Goal: Check status

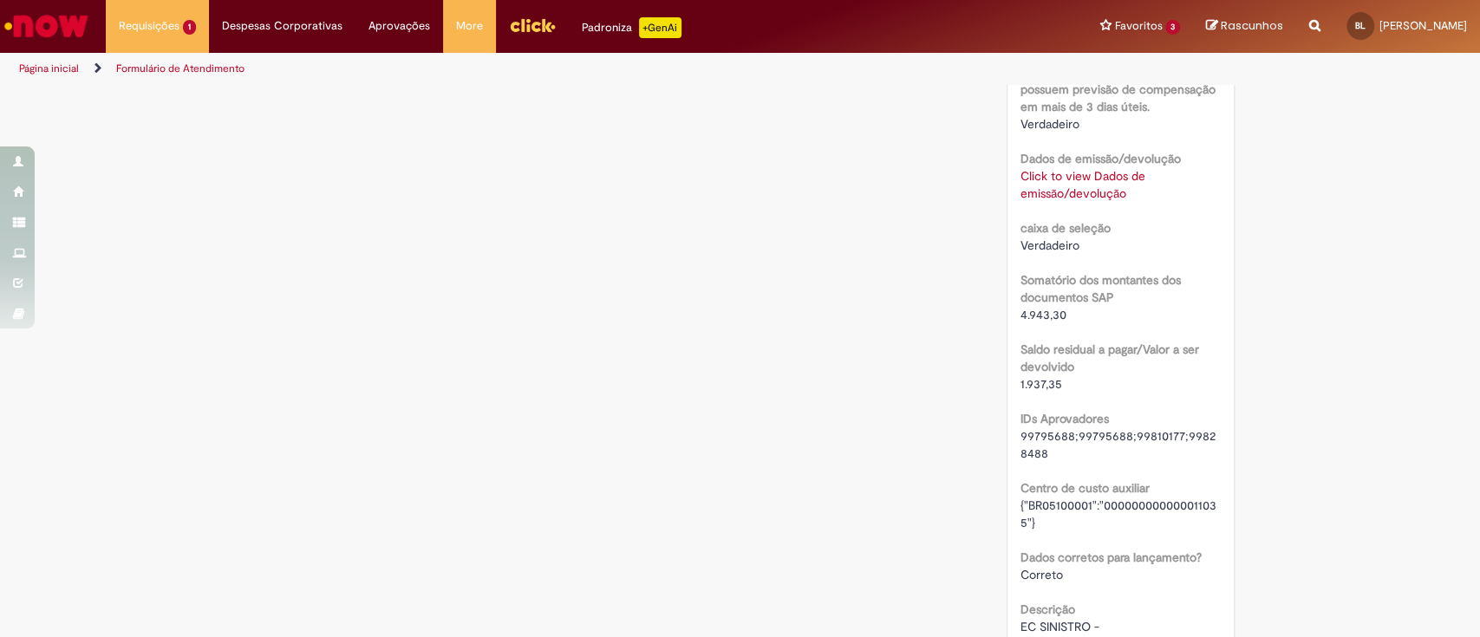
scroll to position [1618, 0]
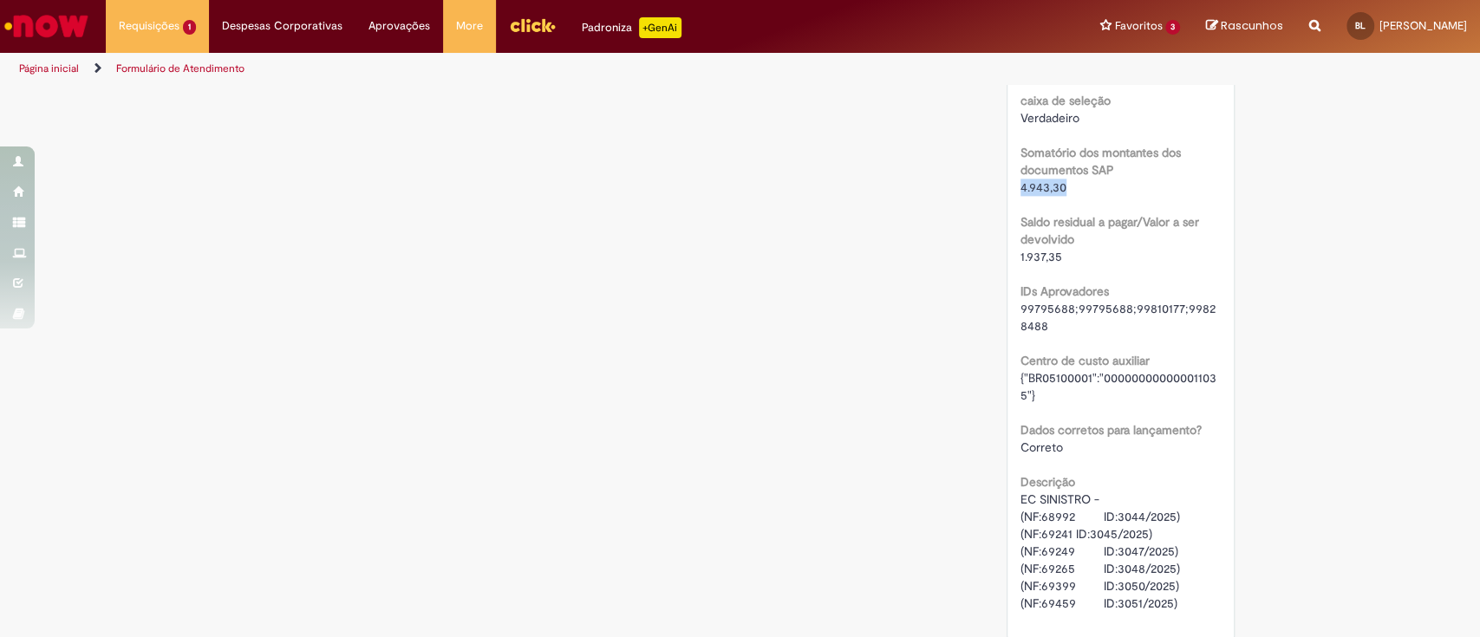
drag, startPoint x: 1014, startPoint y: 215, endPoint x: 1119, endPoint y: 212, distance: 105.0
click at [1119, 196] on div "4.943,30" at bounding box center [1121, 187] width 200 height 17
drag, startPoint x: 1049, startPoint y: 291, endPoint x: 1081, endPoint y: 291, distance: 32.1
drag, startPoint x: 1009, startPoint y: 225, endPoint x: 1082, endPoint y: 271, distance: 86.9
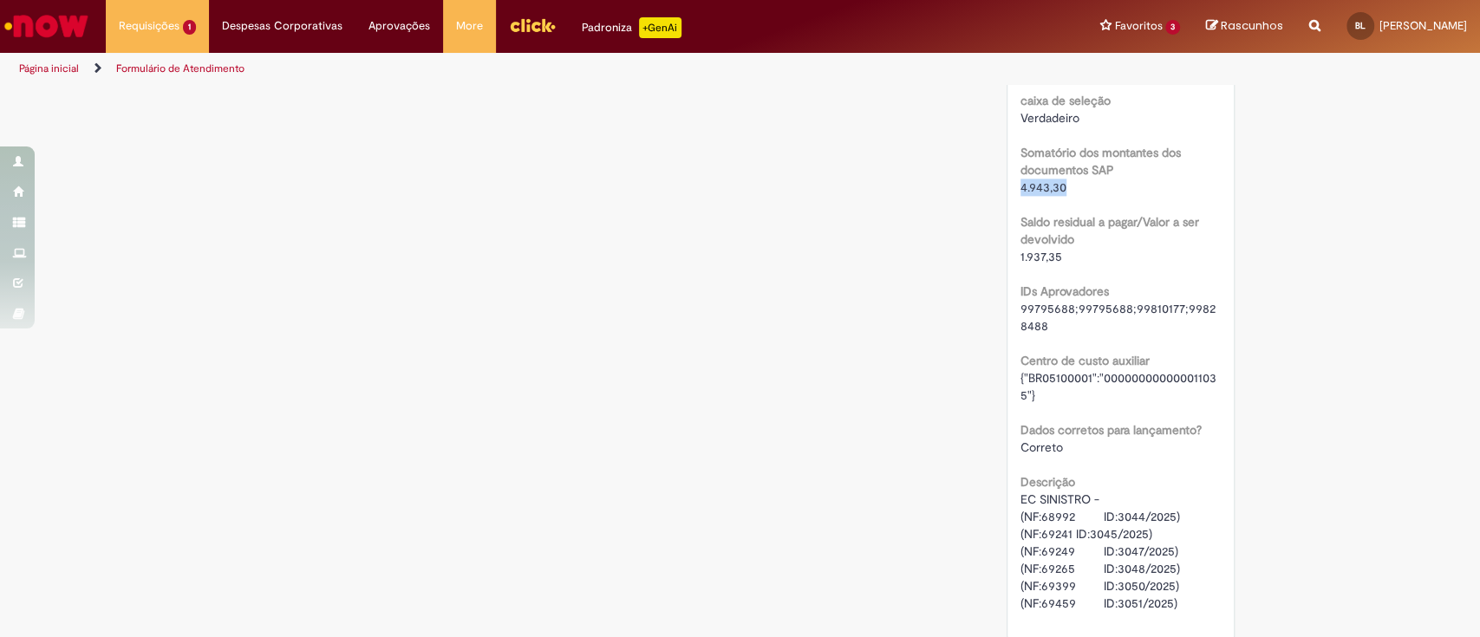
drag, startPoint x: 1006, startPoint y: 293, endPoint x: 1119, endPoint y: 293, distance: 112.7
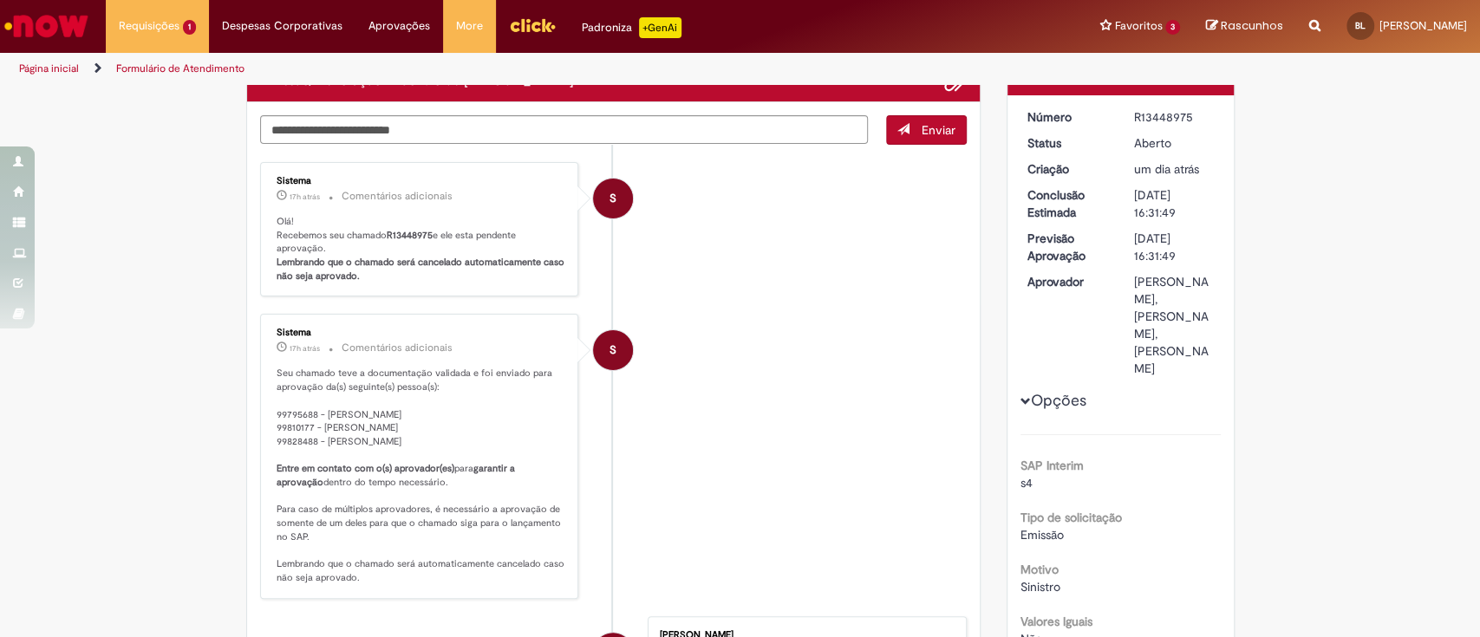
scroll to position [0, 0]
